Goal: Navigation & Orientation: Find specific page/section

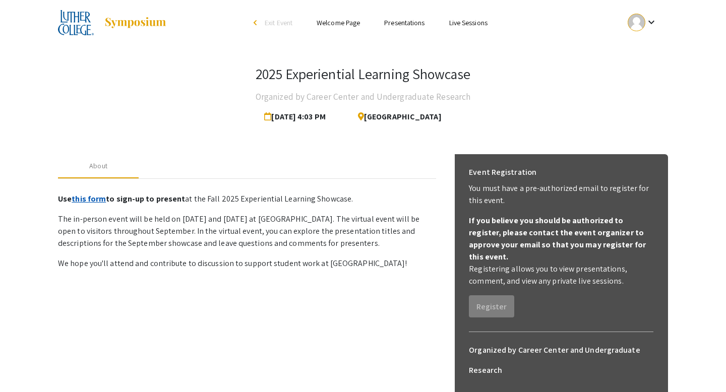
click at [99, 200] on link "this form" at bounding box center [89, 199] width 34 height 11
click at [409, 22] on link "Presentations" at bounding box center [404, 22] width 40 height 9
click at [474, 20] on link "Live Sessions" at bounding box center [468, 22] width 38 height 9
click at [423, 25] on link "Presentations" at bounding box center [404, 22] width 40 height 9
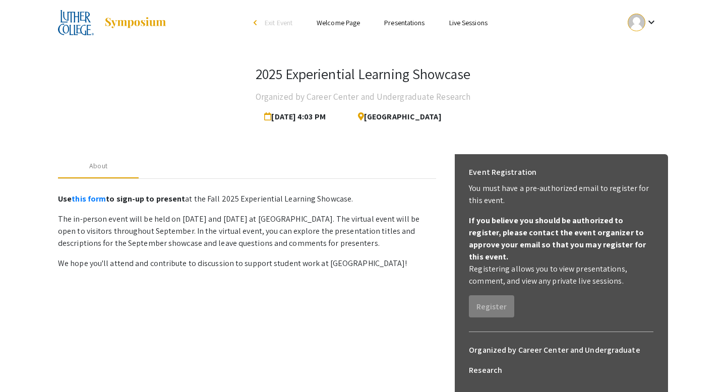
click at [414, 22] on link "Presentations" at bounding box center [404, 22] width 40 height 9
click at [345, 25] on link "Welcome Page" at bounding box center [338, 22] width 43 height 9
click at [278, 28] on li "arrow_back_ios Exit Event" at bounding box center [276, 23] width 58 height 12
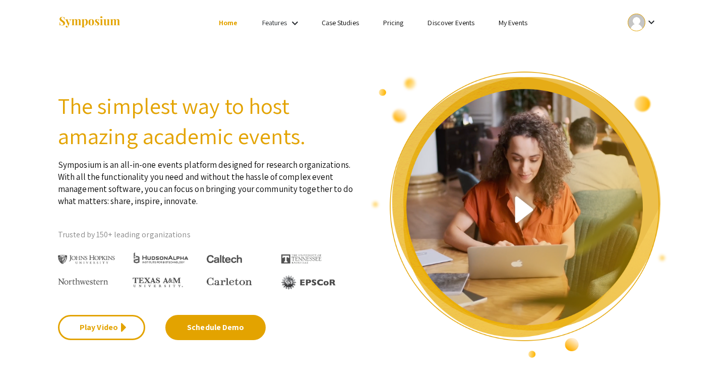
click at [516, 23] on link "My Events" at bounding box center [513, 22] width 29 height 9
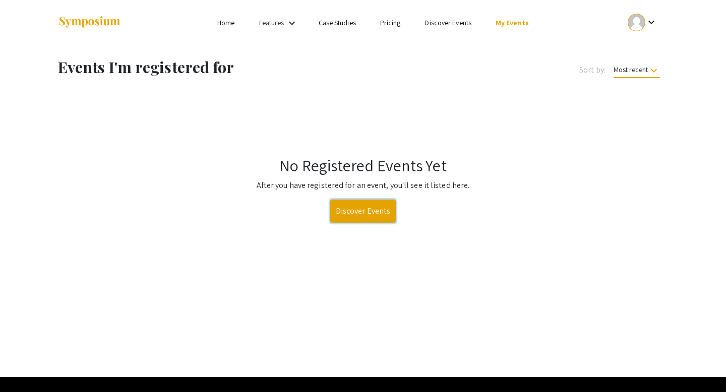
click at [362, 219] on link "Discover Events" at bounding box center [363, 211] width 66 height 23
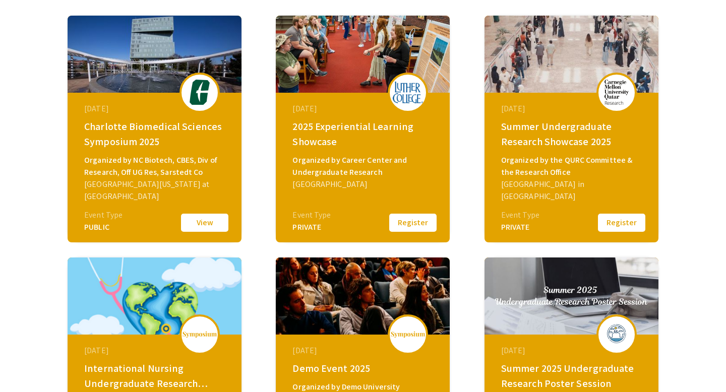
scroll to position [159, 0]
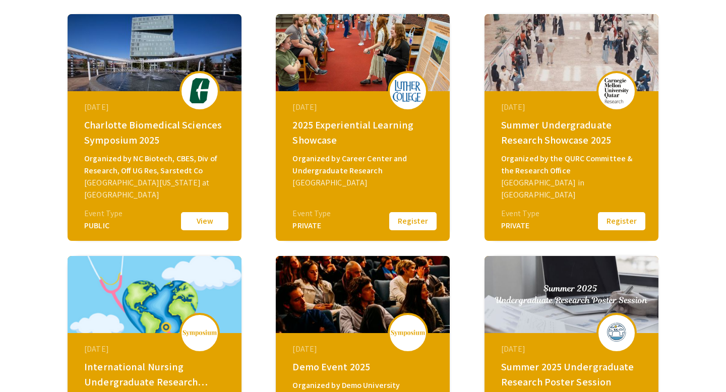
click at [299, 226] on div "PRIVATE" at bounding box center [312, 226] width 38 height 12
click at [377, 79] on img at bounding box center [363, 52] width 174 height 77
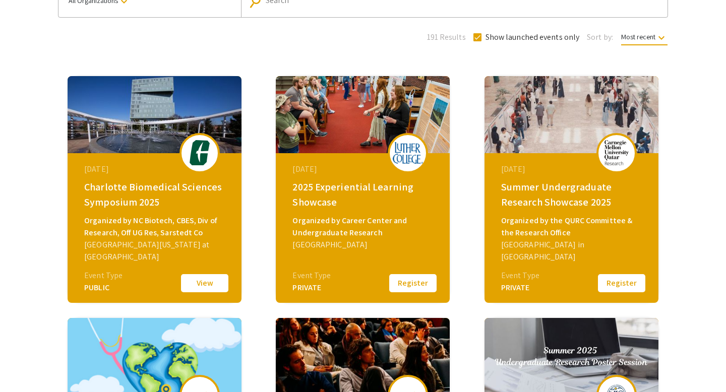
scroll to position [0, 0]
